Goal: Task Accomplishment & Management: Manage account settings

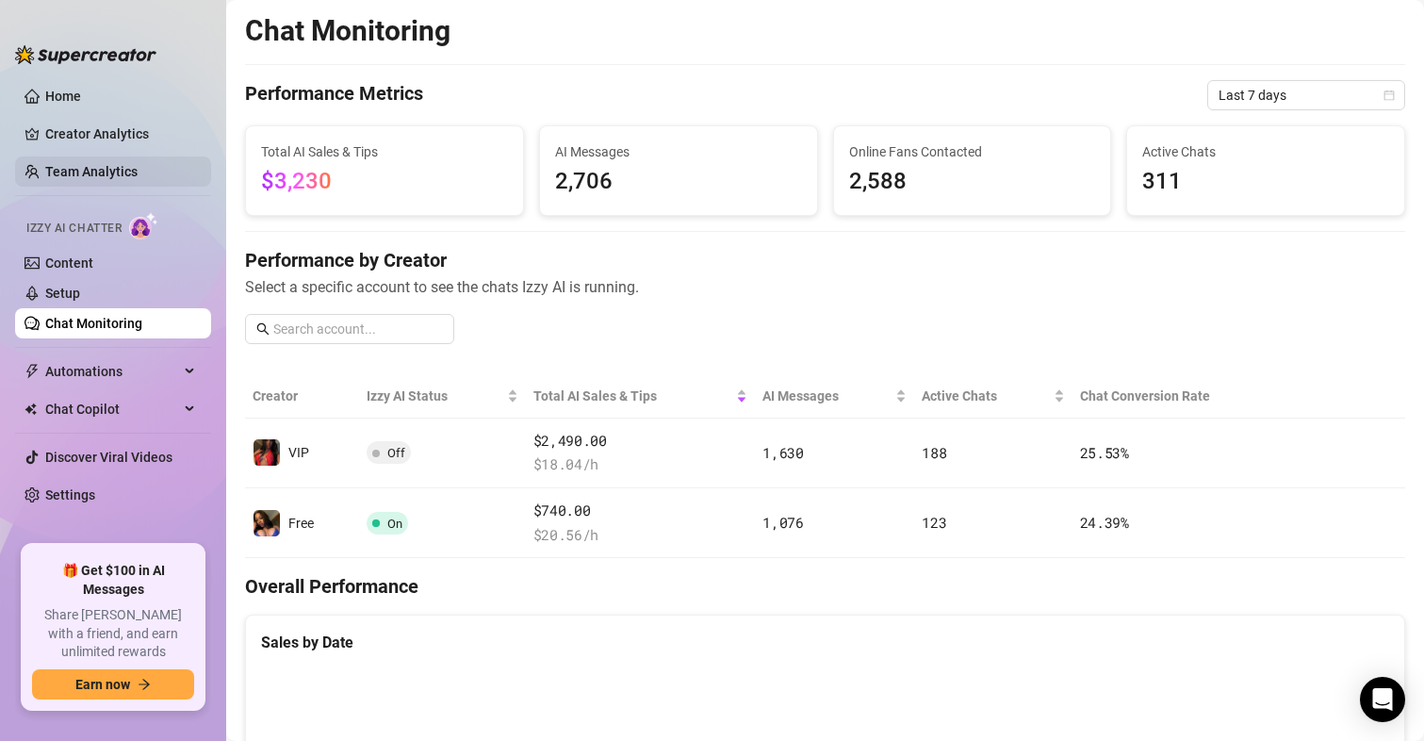
click at [83, 169] on link "Team Analytics" at bounding box center [91, 171] width 92 height 15
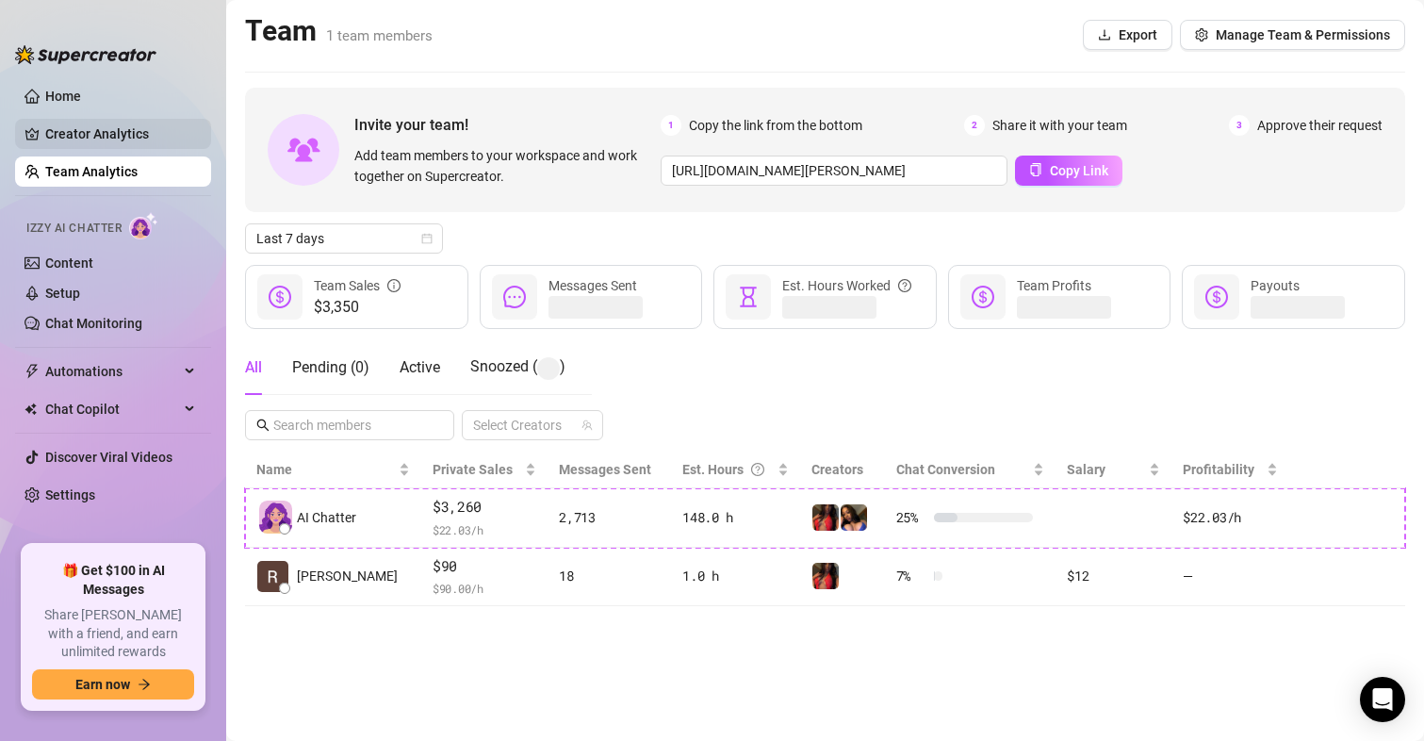
click at [89, 132] on link "Creator Analytics" at bounding box center [120, 134] width 151 height 30
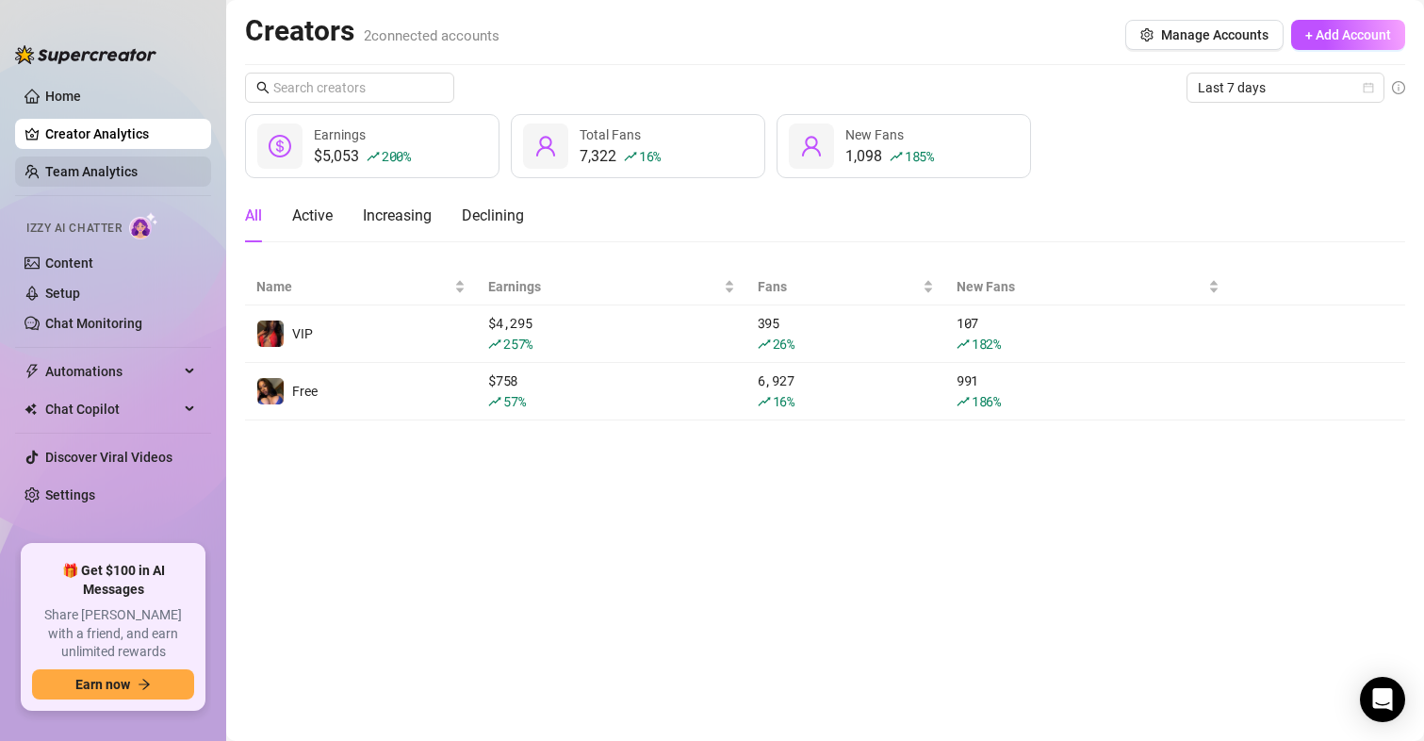
click at [82, 173] on link "Team Analytics" at bounding box center [91, 171] width 92 height 15
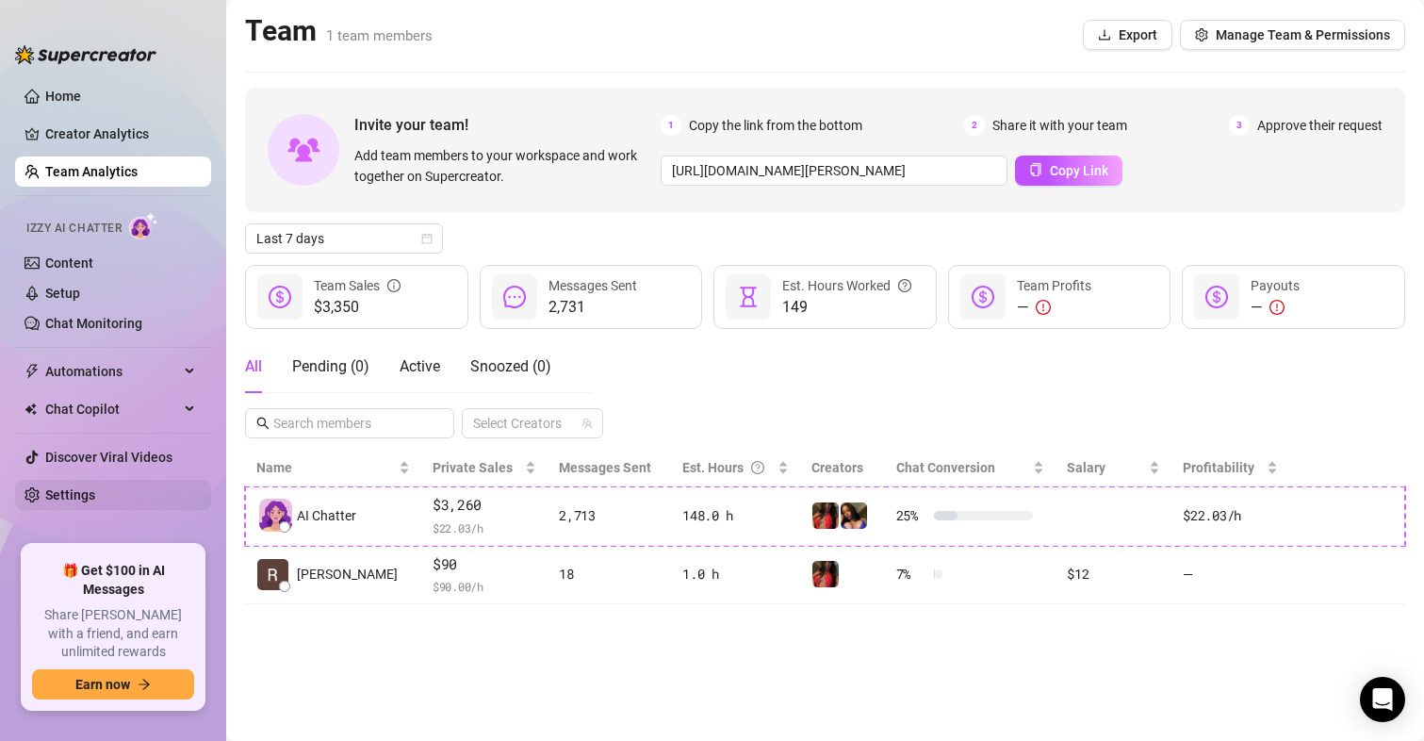
click at [54, 490] on link "Settings" at bounding box center [70, 494] width 50 height 15
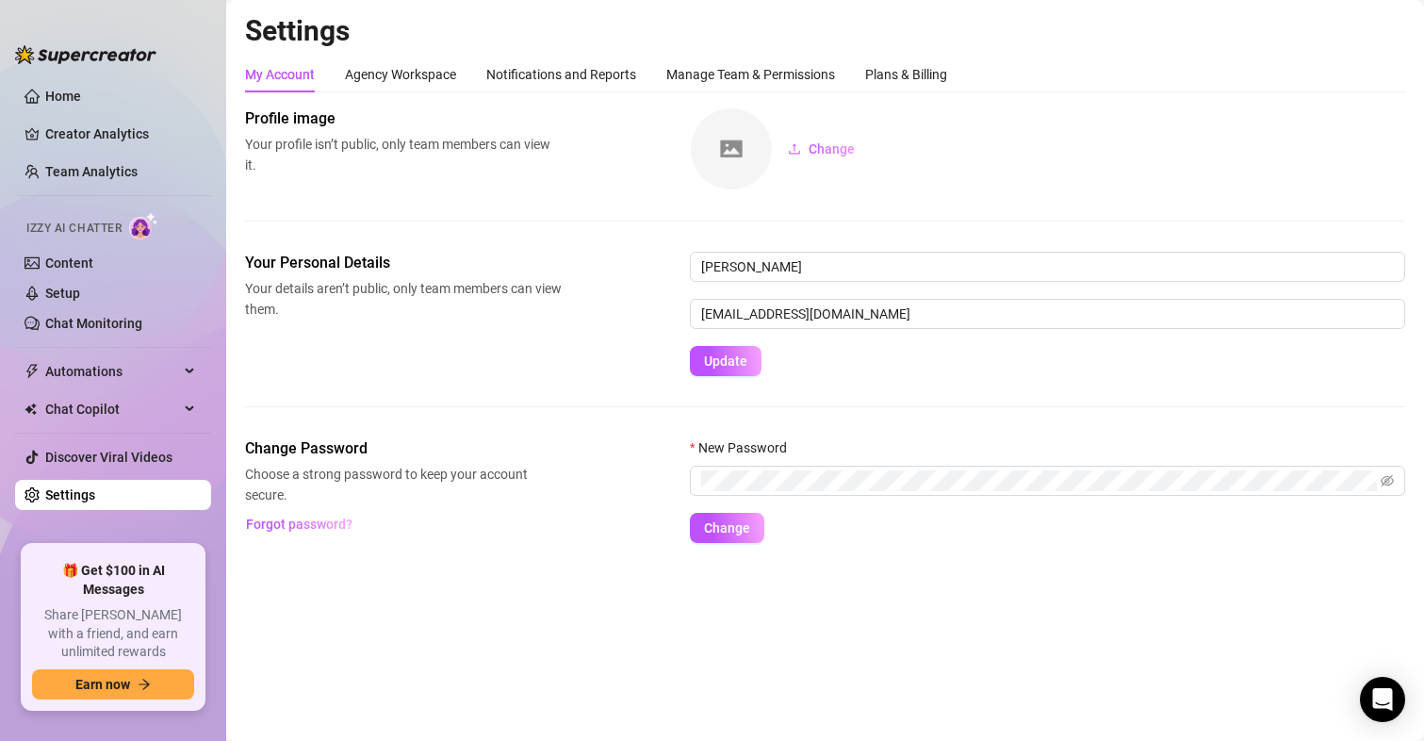
click at [952, 78] on div "My Account Agency Workspace Notifications and Reports Manage Team & Permissions…" at bounding box center [825, 75] width 1160 height 36
click at [922, 74] on div "Plans & Billing" at bounding box center [906, 74] width 82 height 21
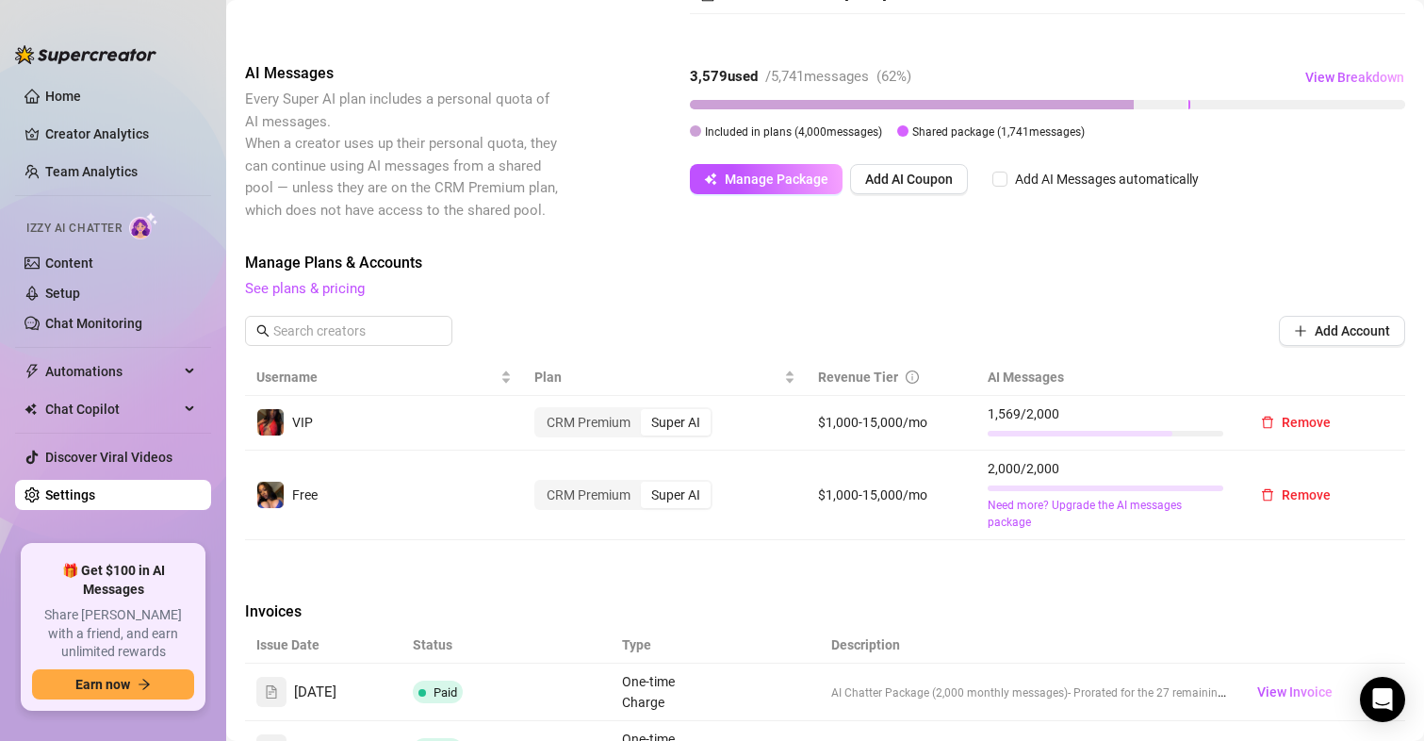
scroll to position [188, 0]
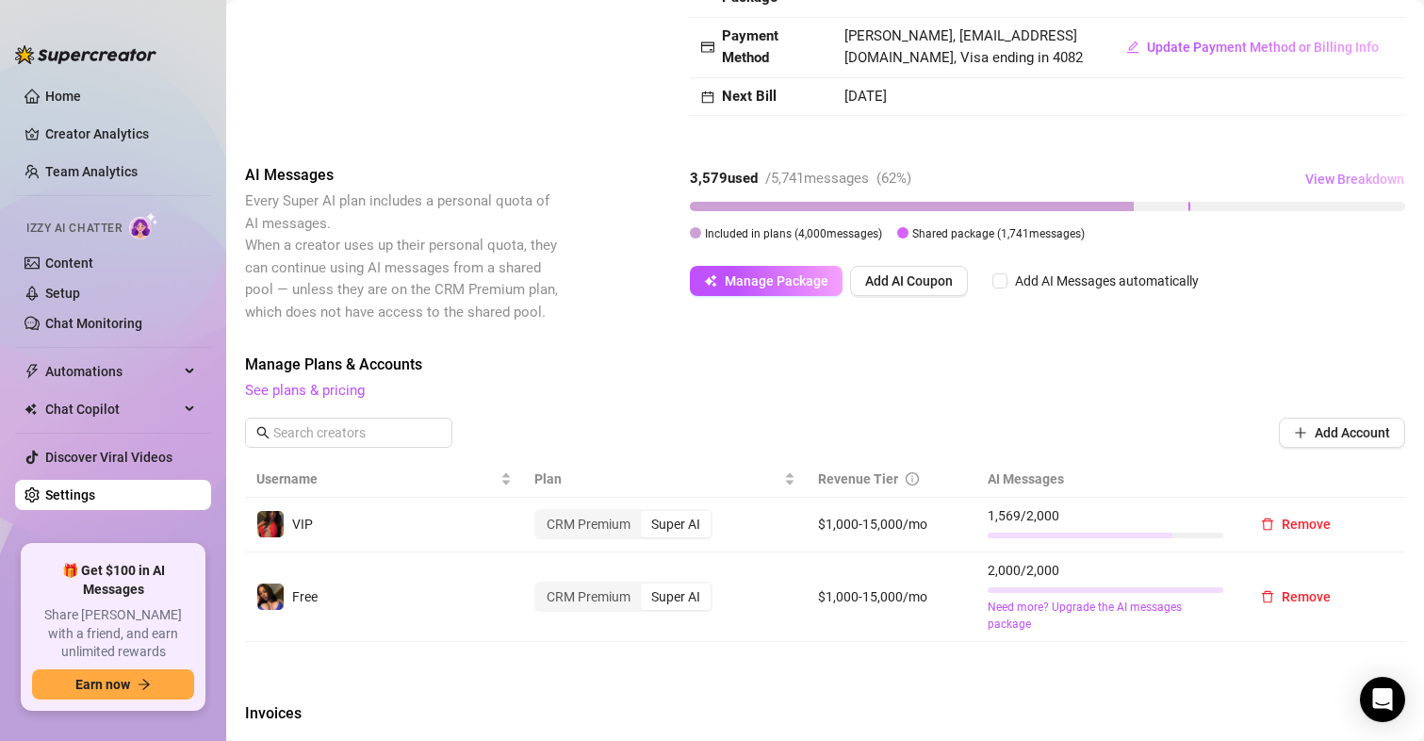
click at [1342, 187] on span "View Breakdown" at bounding box center [1354, 179] width 99 height 15
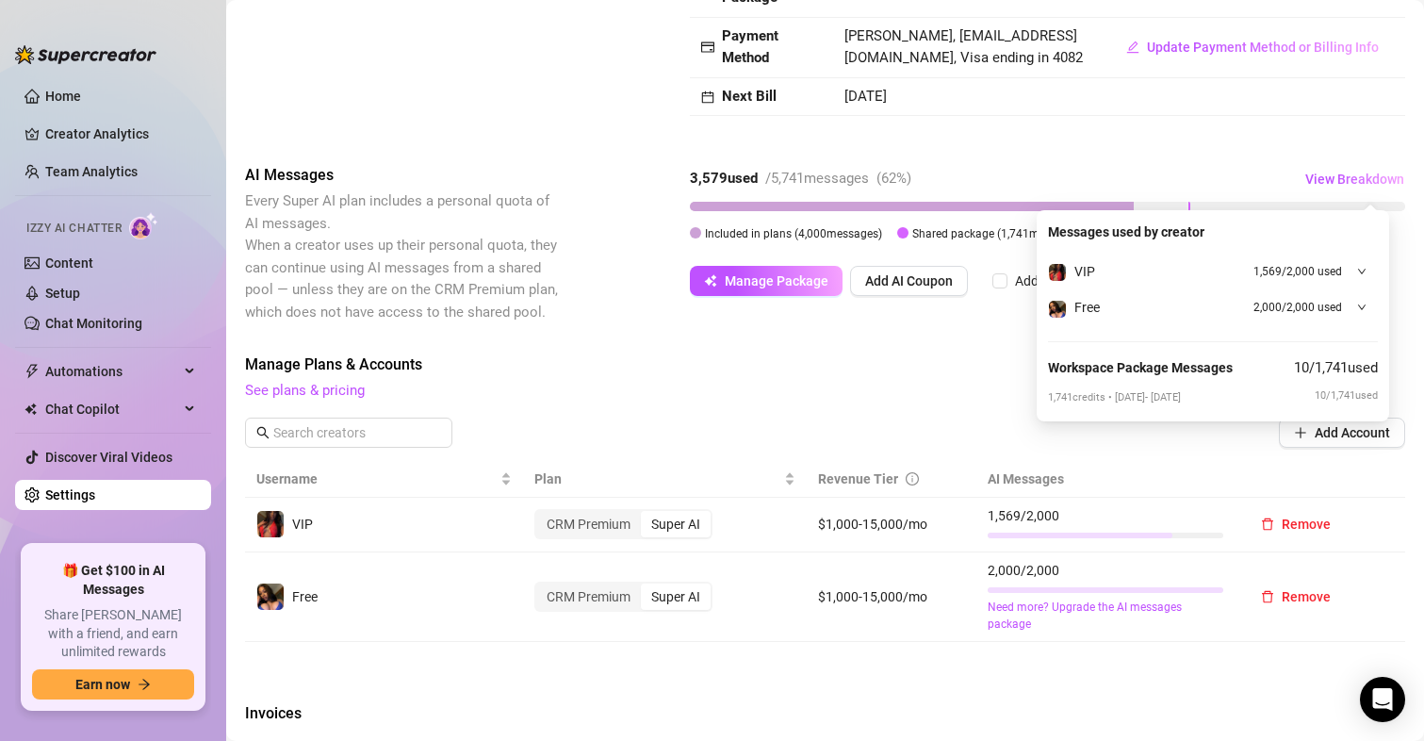
click at [1368, 307] on div "Free 2,000 / 2,000 used" at bounding box center [1213, 307] width 330 height 36
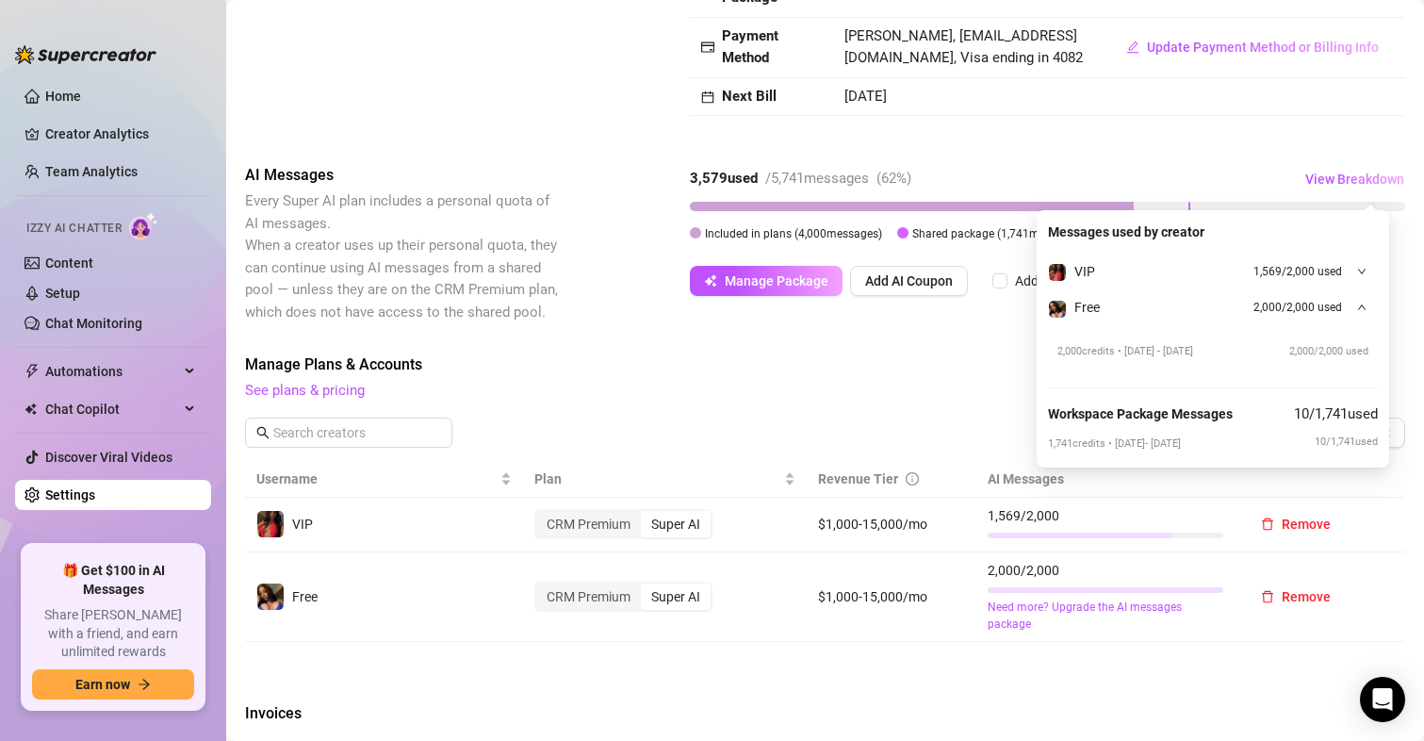
click at [1351, 280] on div at bounding box center [1356, 271] width 21 height 21
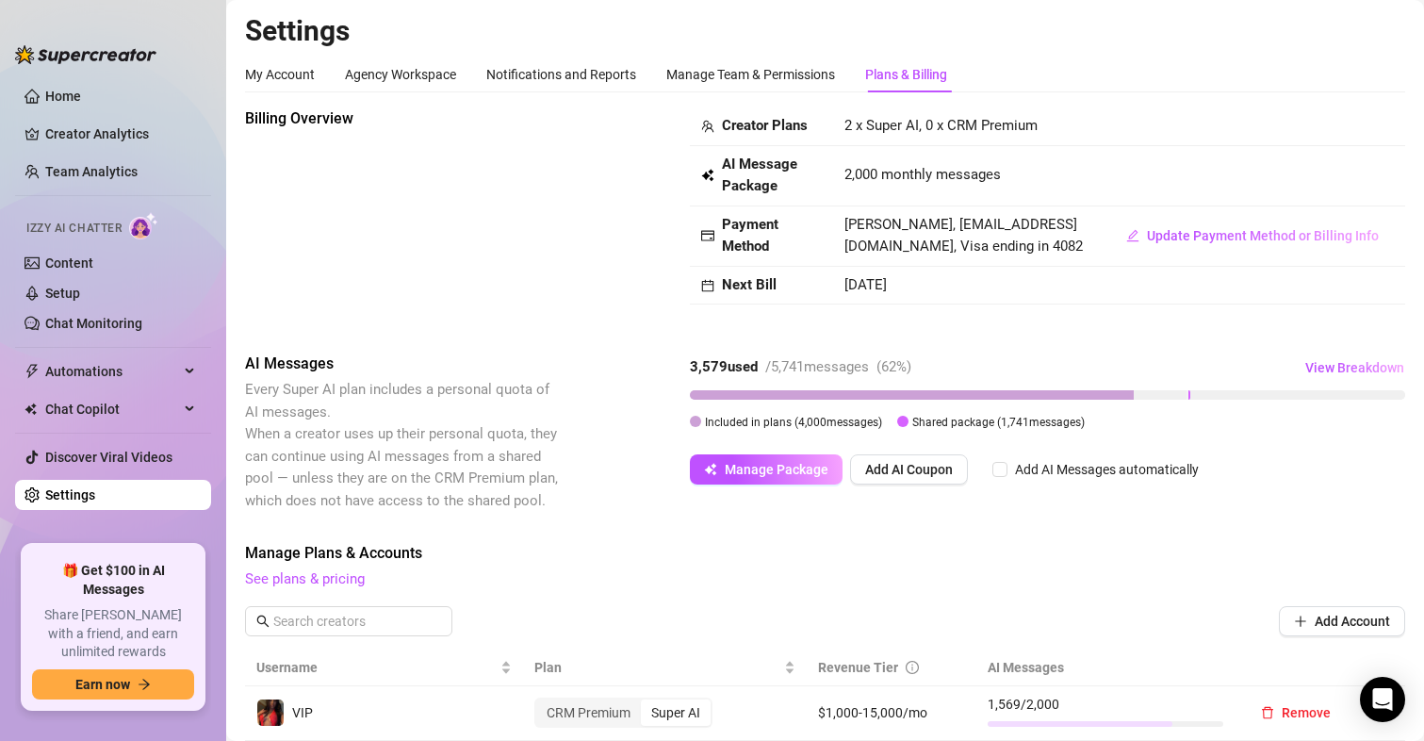
click at [790, 429] on span "Included in plans ( 4,000 messages)" at bounding box center [793, 422] width 177 height 13
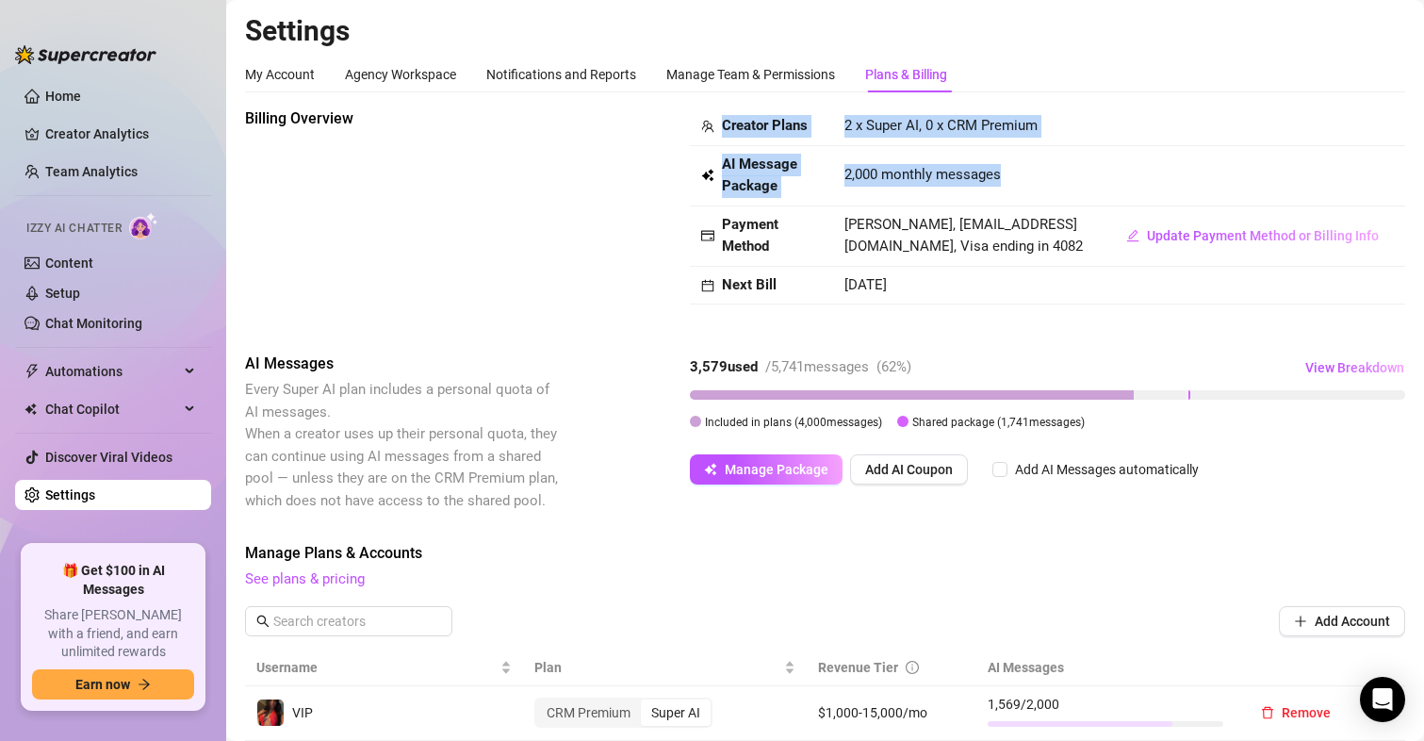
drag, startPoint x: 1000, startPoint y: 170, endPoint x: 533, endPoint y: 160, distance: 466.6
click at [533, 160] on div "Billing Overview Creator Plans 2 x Super AI, 0 x CRM Premium AI Message Package…" at bounding box center [825, 214] width 1160 height 215
click at [560, 148] on div "Billing Overview" at bounding box center [403, 214] width 317 height 215
